Goal: Task Accomplishment & Management: Manage account settings

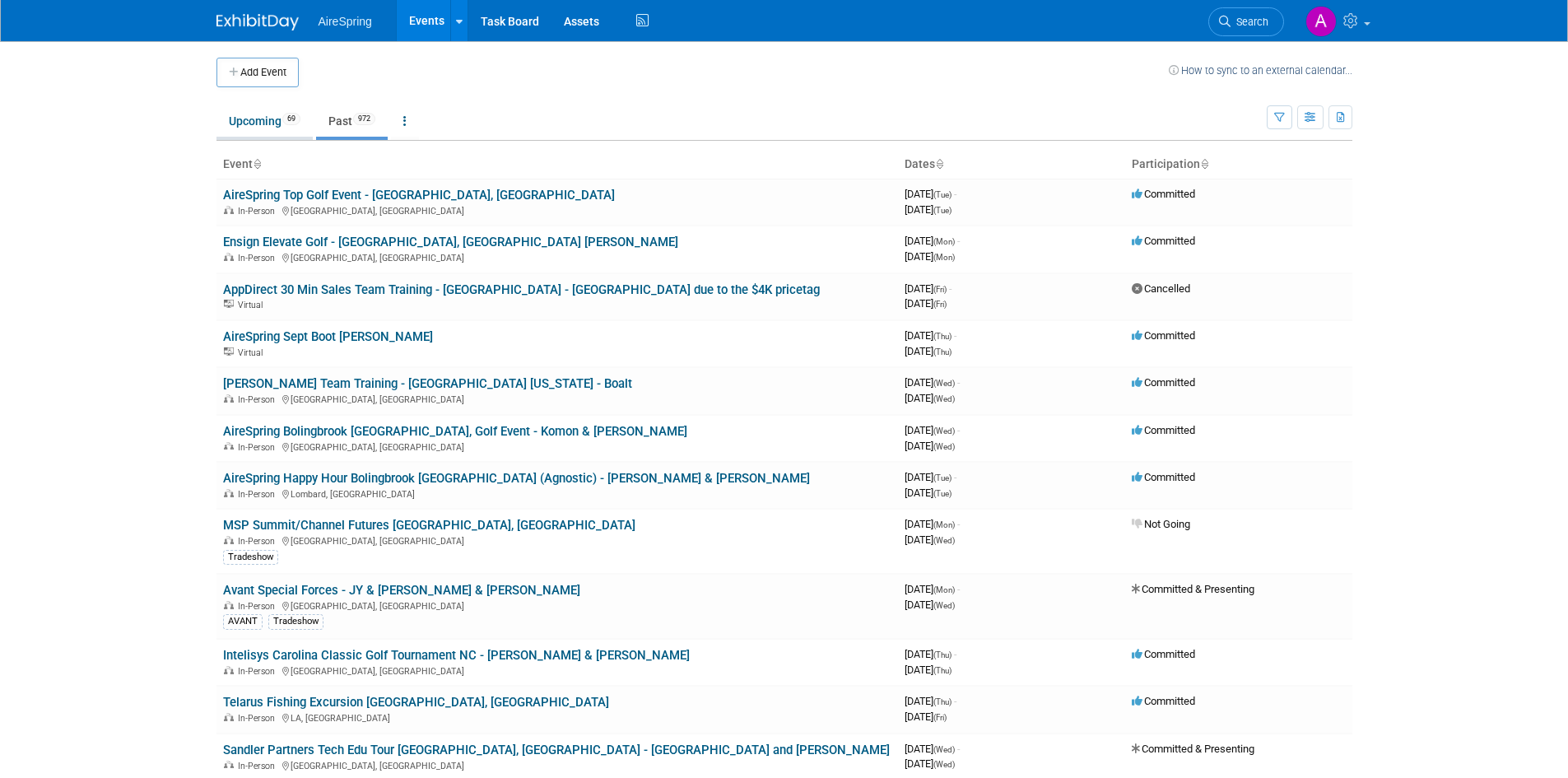
click at [289, 132] on link "Upcoming 69" at bounding box center [265, 120] width 97 height 31
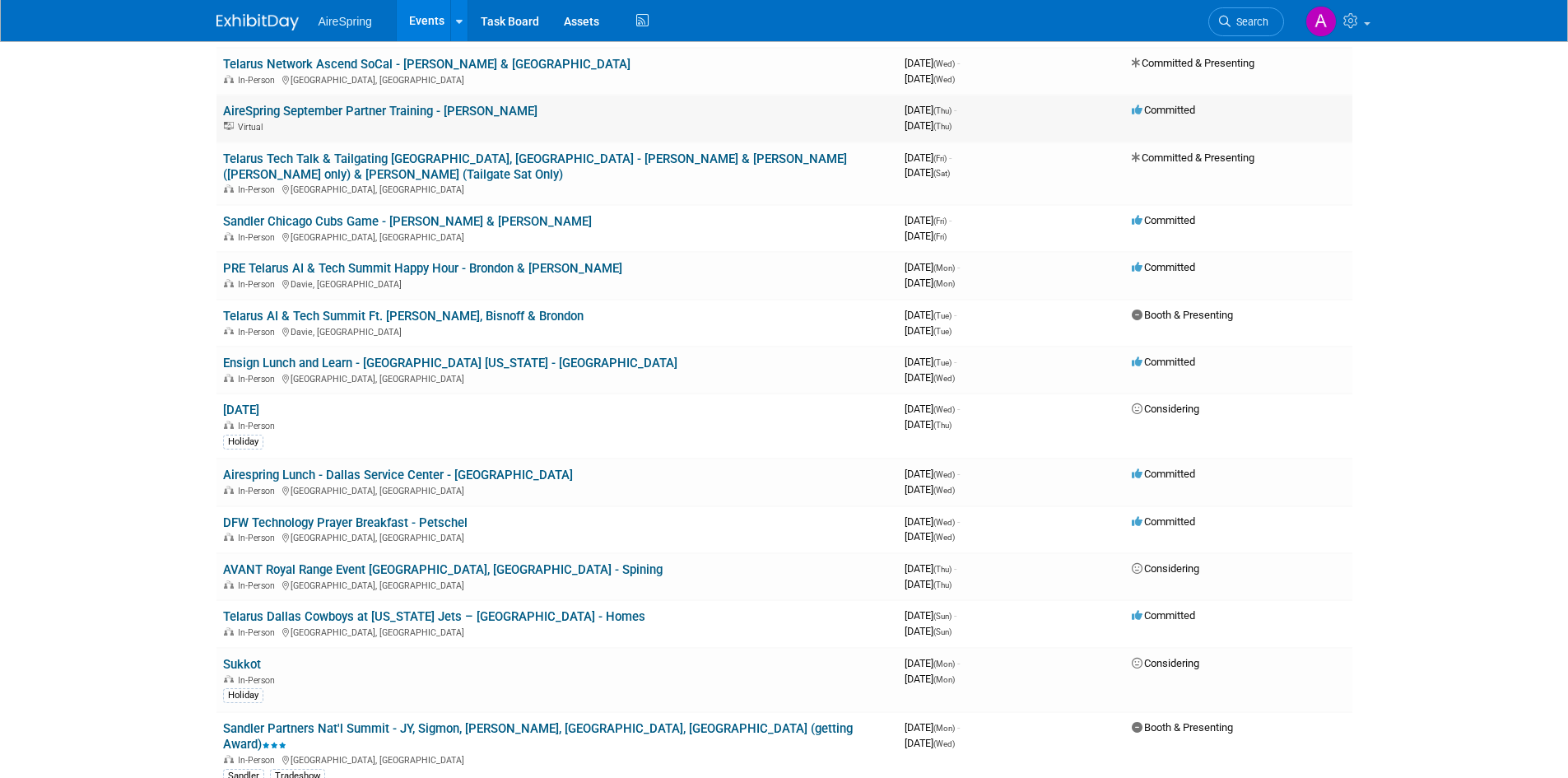
scroll to position [247, 0]
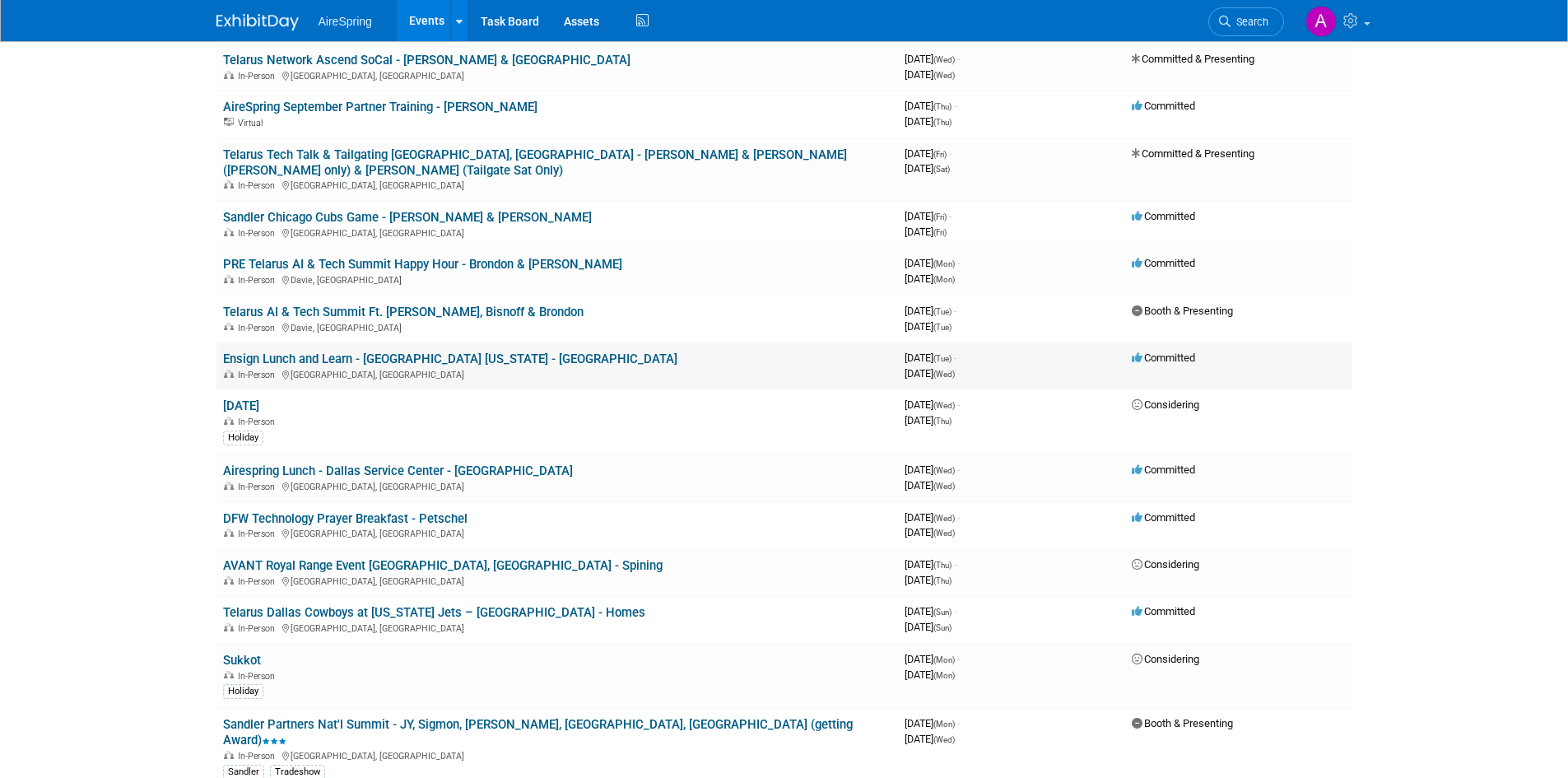
click at [429, 343] on td "Ensign Lunch and Learn - [GEOGRAPHIC_DATA] [US_STATE] - [GEOGRAPHIC_DATA] In-Pe…" at bounding box center [557, 366] width 682 height 47
click at [405, 352] on link "Ensign Lunch and Learn - [GEOGRAPHIC_DATA] [US_STATE] - [GEOGRAPHIC_DATA]" at bounding box center [450, 359] width 455 height 14
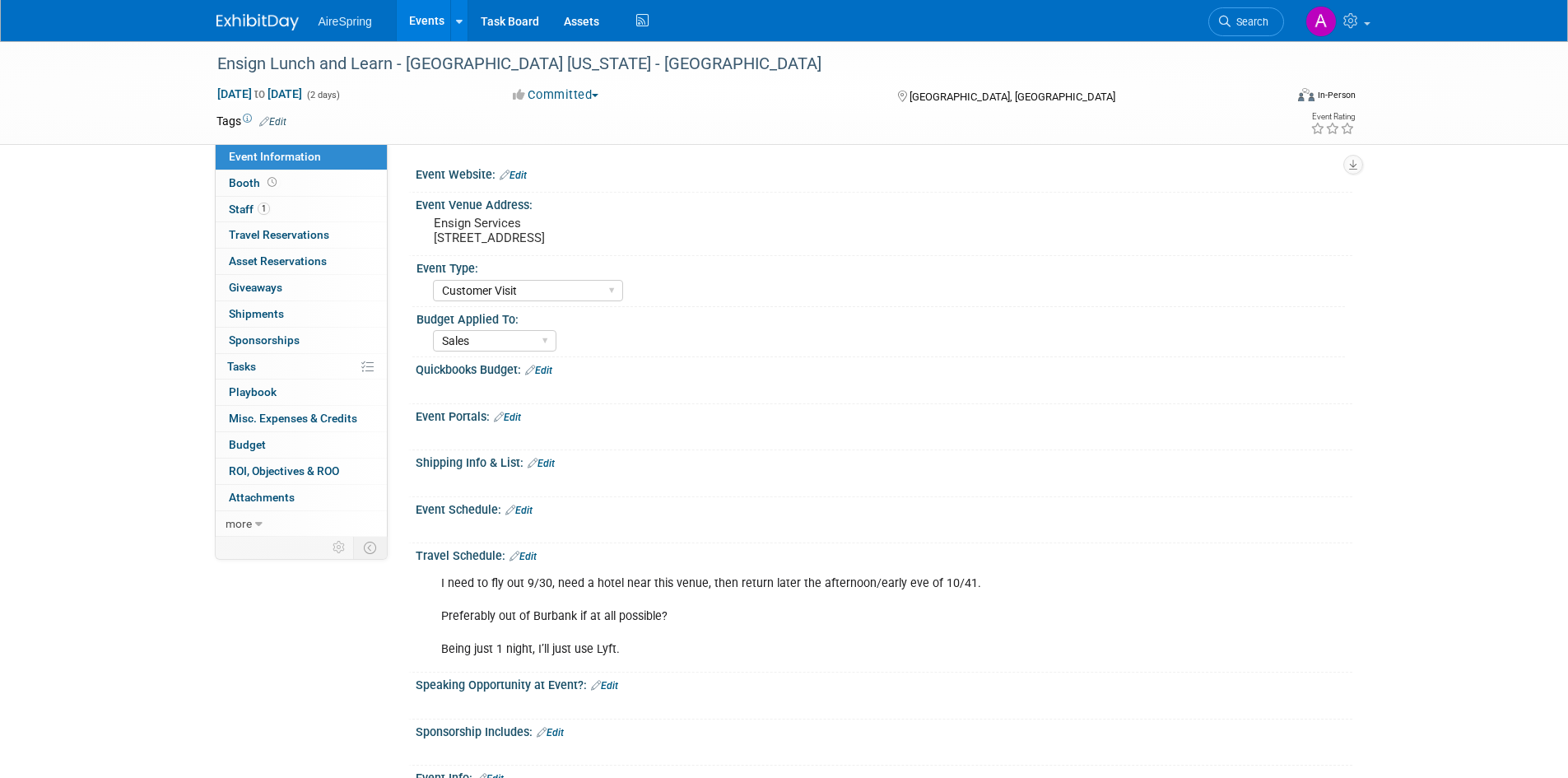
select select "Customer Visit"
select select "Sales"
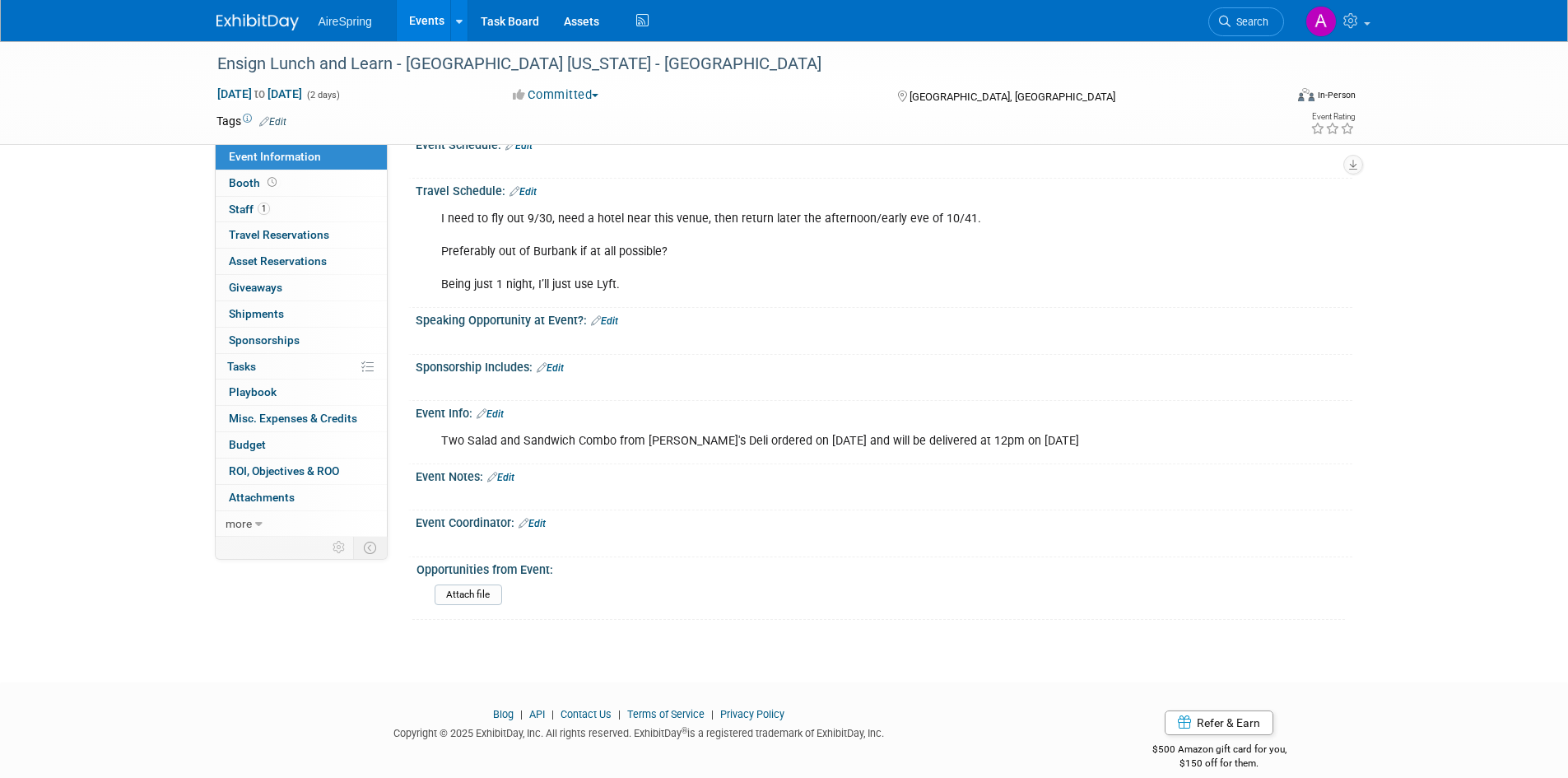
scroll to position [384, 0]
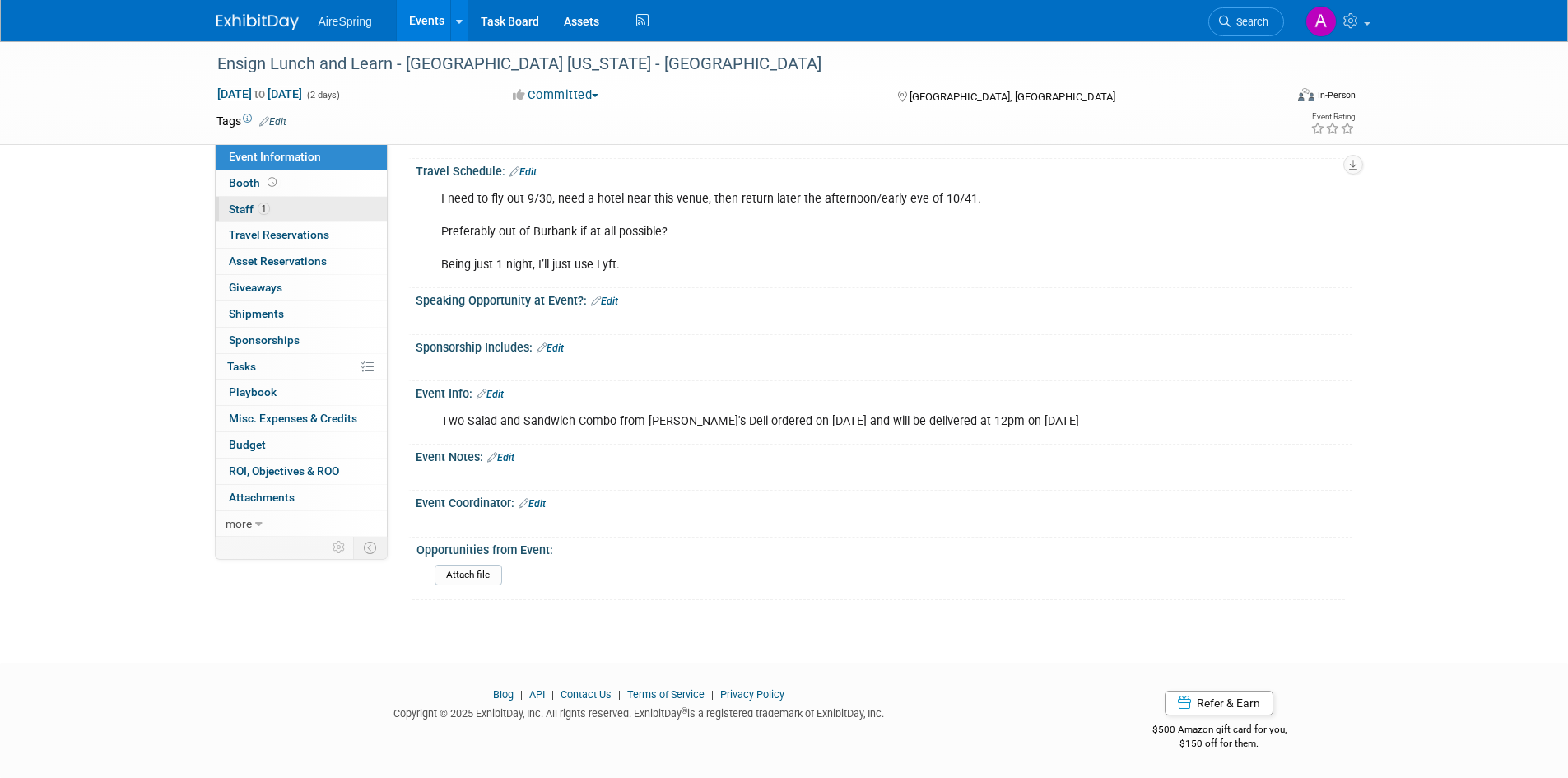
click at [269, 207] on span "1" at bounding box center [264, 209] width 13 height 13
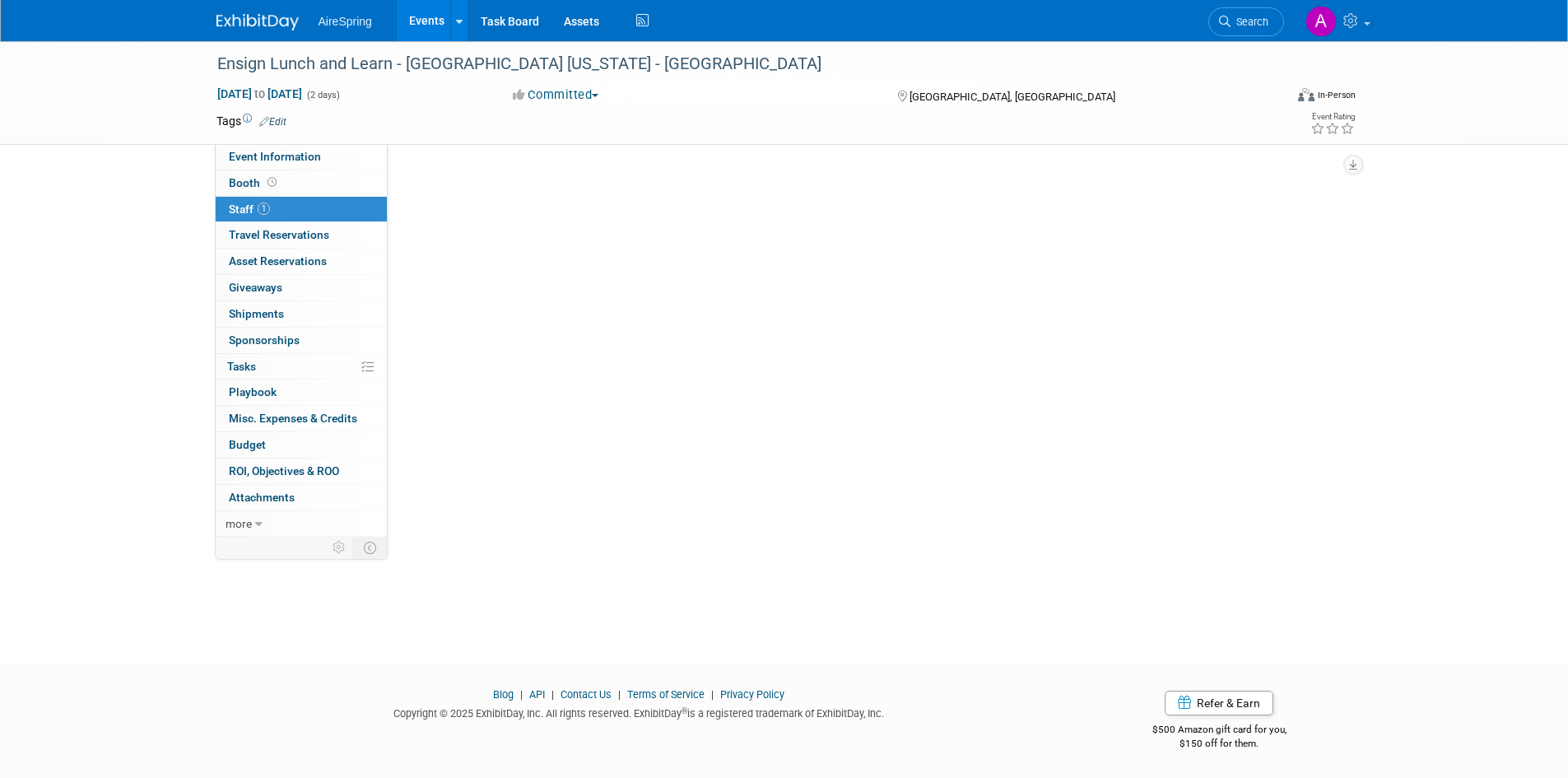
scroll to position [0, 0]
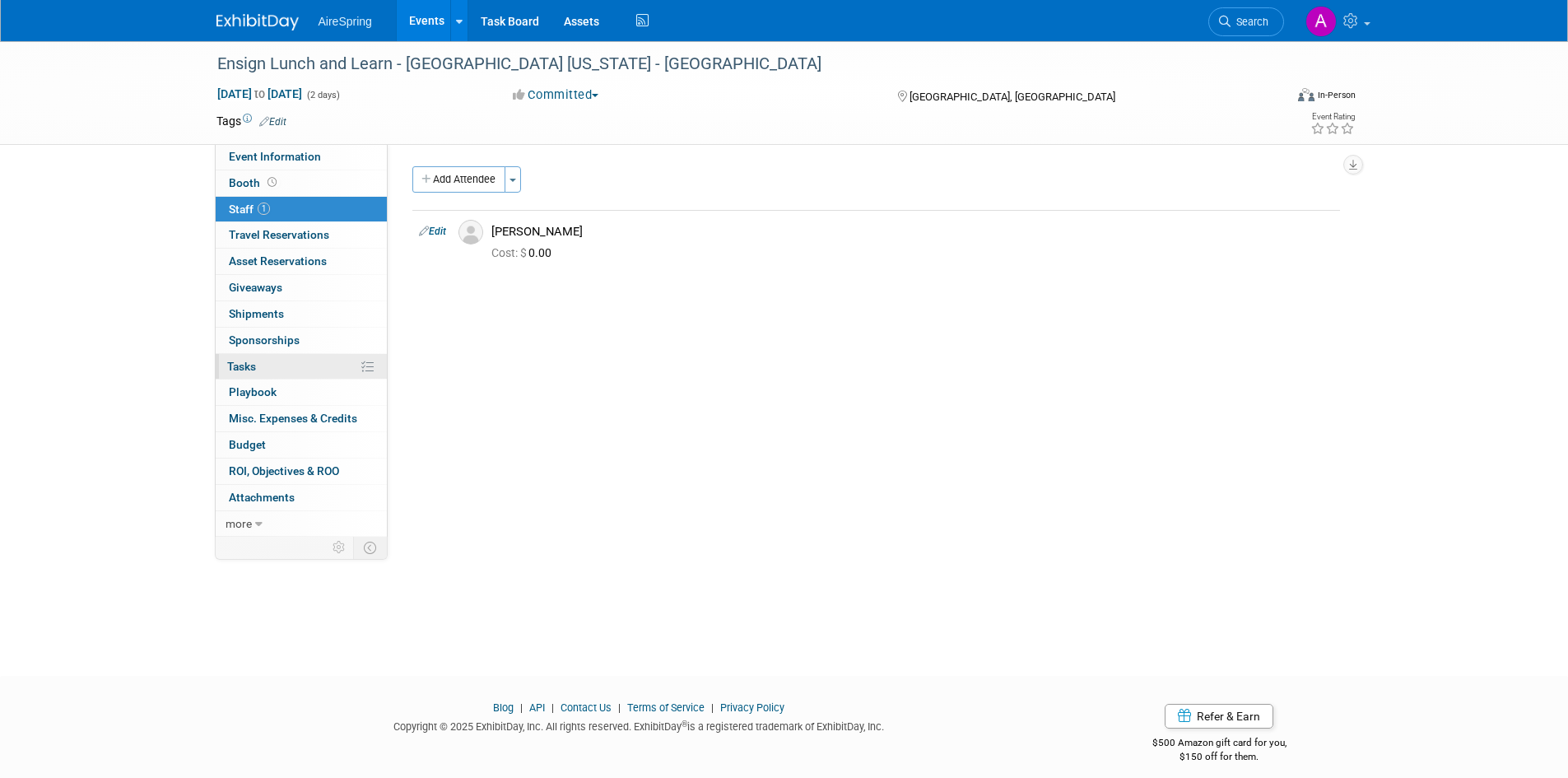
click at [279, 364] on link "0% Tasks 0%" at bounding box center [301, 367] width 171 height 25
